Goal: Obtain resource: Download file/media

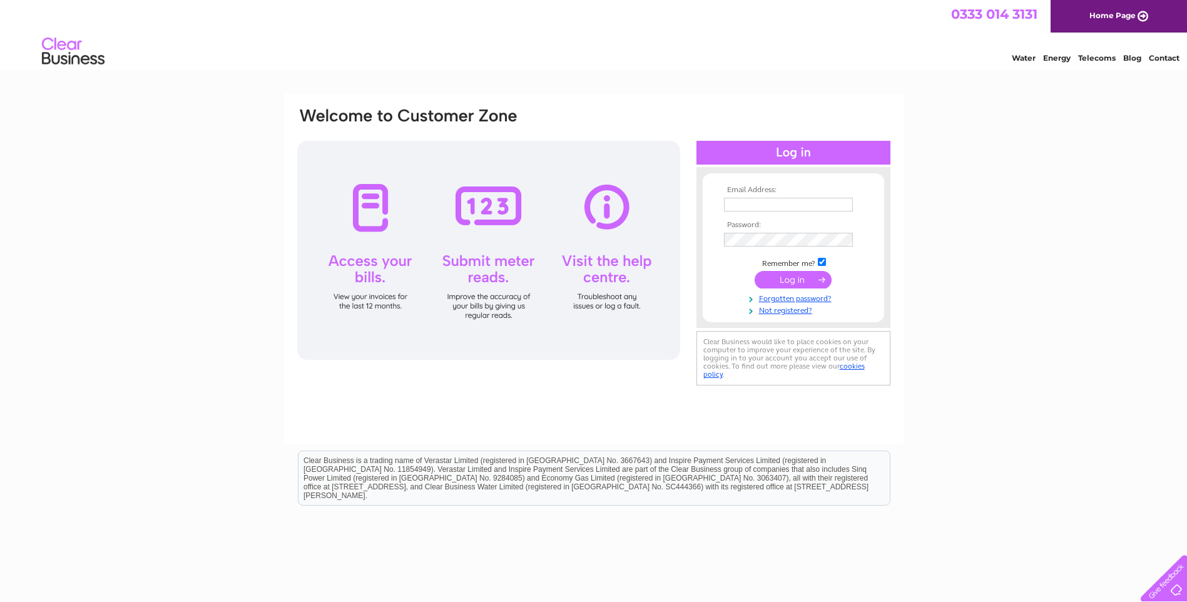
type input "admin@brucejackson.co.uk"
click at [804, 277] on input "submit" at bounding box center [792, 280] width 77 height 18
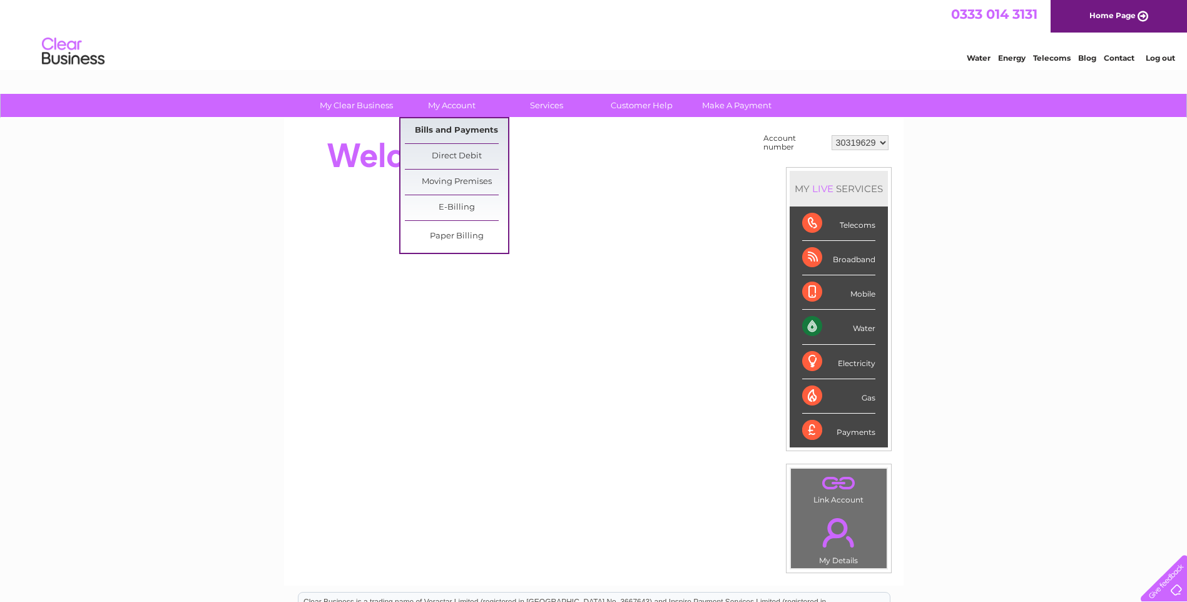
click at [464, 129] on link "Bills and Payments" at bounding box center [456, 130] width 103 height 25
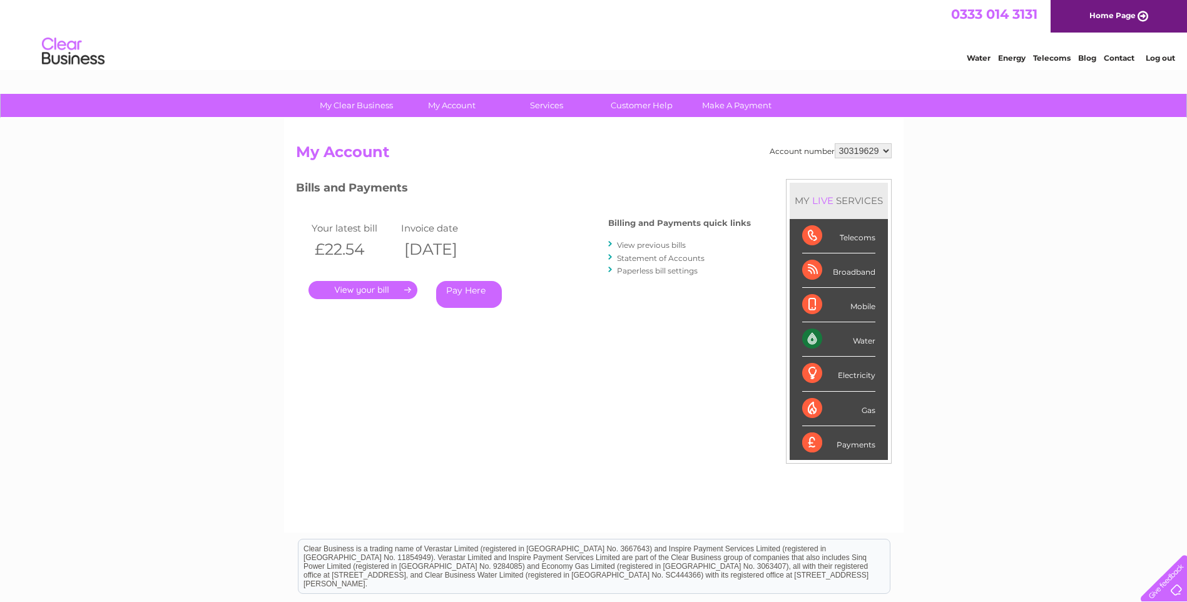
click at [364, 293] on link "." at bounding box center [362, 290] width 109 height 18
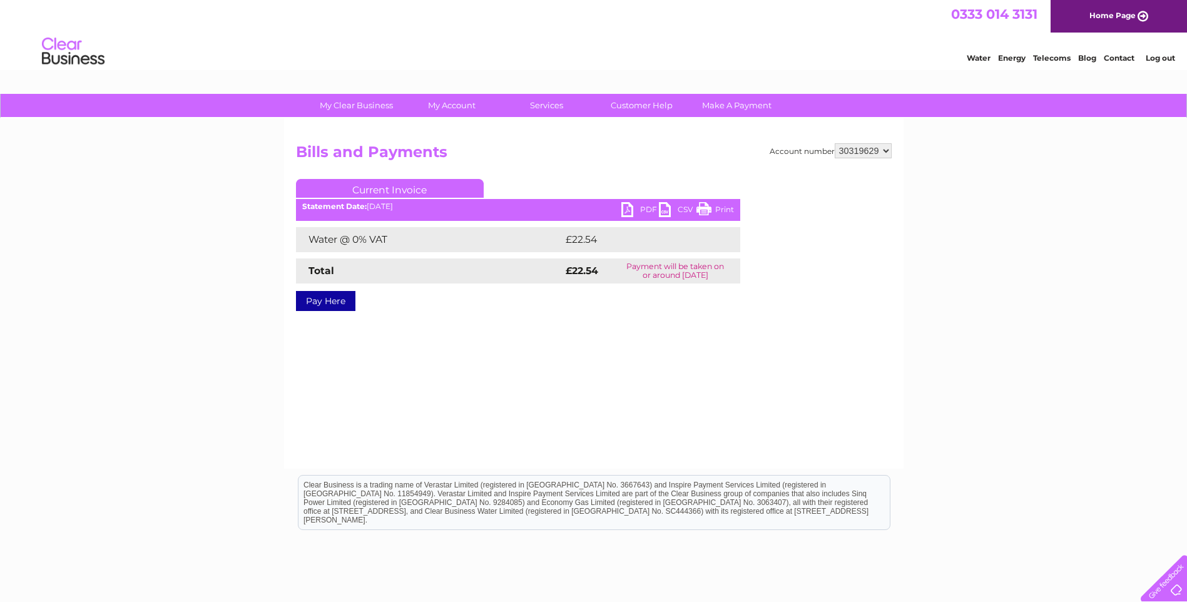
click at [634, 205] on link "PDF" at bounding box center [640, 211] width 38 height 18
click at [848, 157] on select "30319629 30319632 30319637" at bounding box center [862, 150] width 57 height 15
select select "30319632"
click at [834, 143] on select "30319629 30319632 30319637" at bounding box center [862, 150] width 57 height 15
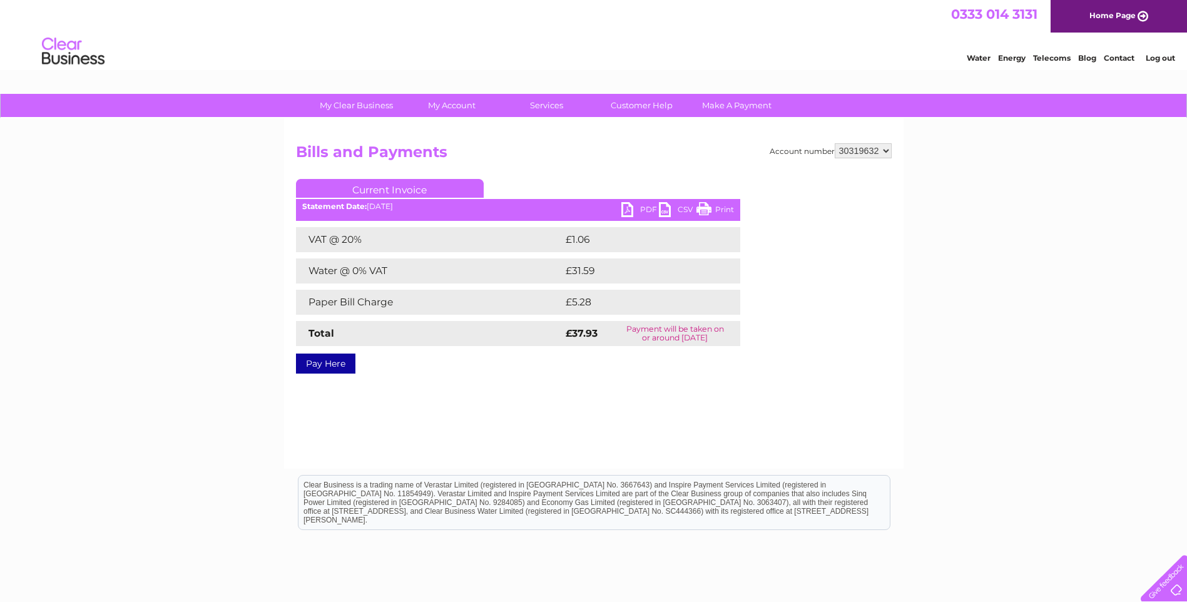
click at [628, 212] on link "PDF" at bounding box center [640, 211] width 38 height 18
click at [855, 151] on select "30319629 30319632 30319637" at bounding box center [862, 150] width 57 height 15
select select "30319637"
click at [834, 143] on select "30319629 30319632 30319637" at bounding box center [862, 150] width 57 height 15
click at [631, 208] on link "PDF" at bounding box center [640, 211] width 38 height 18
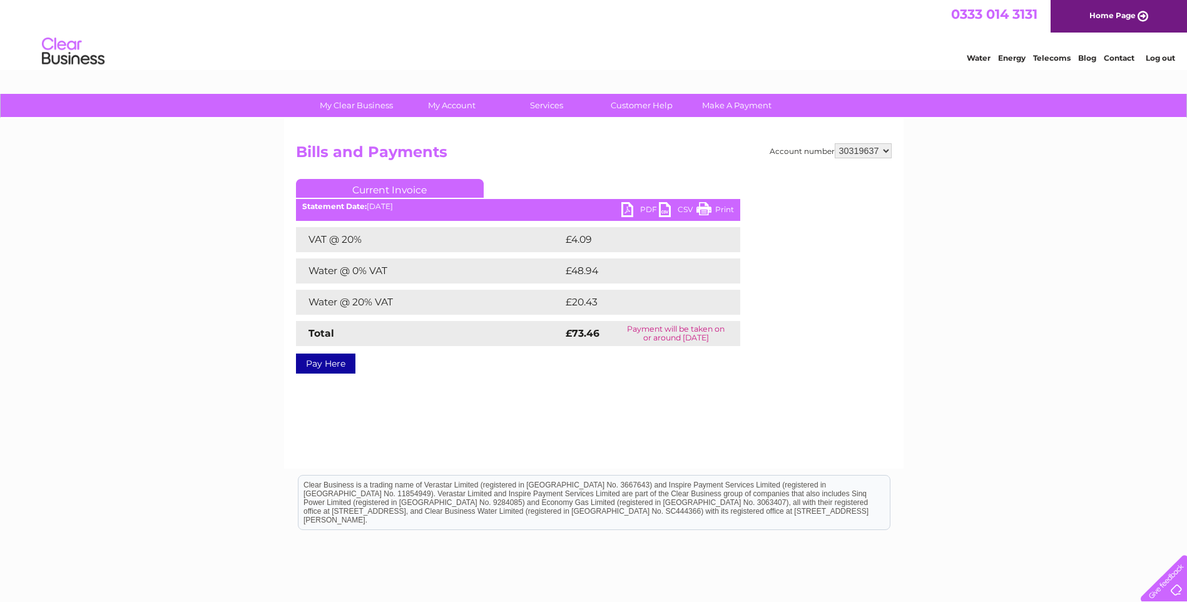
click at [1167, 58] on link "Log out" at bounding box center [1159, 57] width 29 height 9
